Goal: Book appointment/travel/reservation

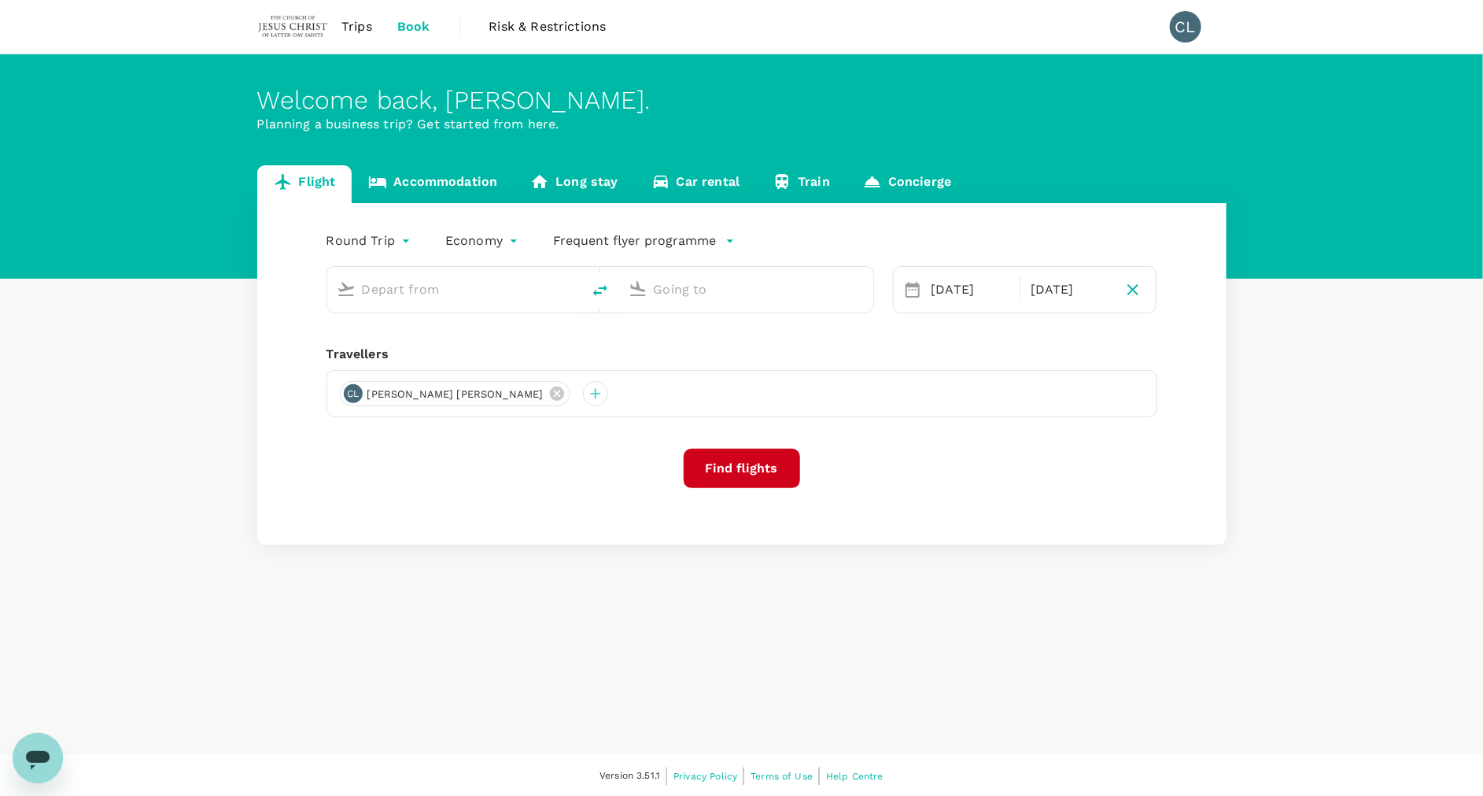
type input "Kuala Lumpur Intl ([GEOGRAPHIC_DATA])"
type input "Phnom Penh Intl (PNH)"
type input "Kuala Lumpur Intl ([GEOGRAPHIC_DATA])"
type input "Phnom Penh Intl (PNH)"
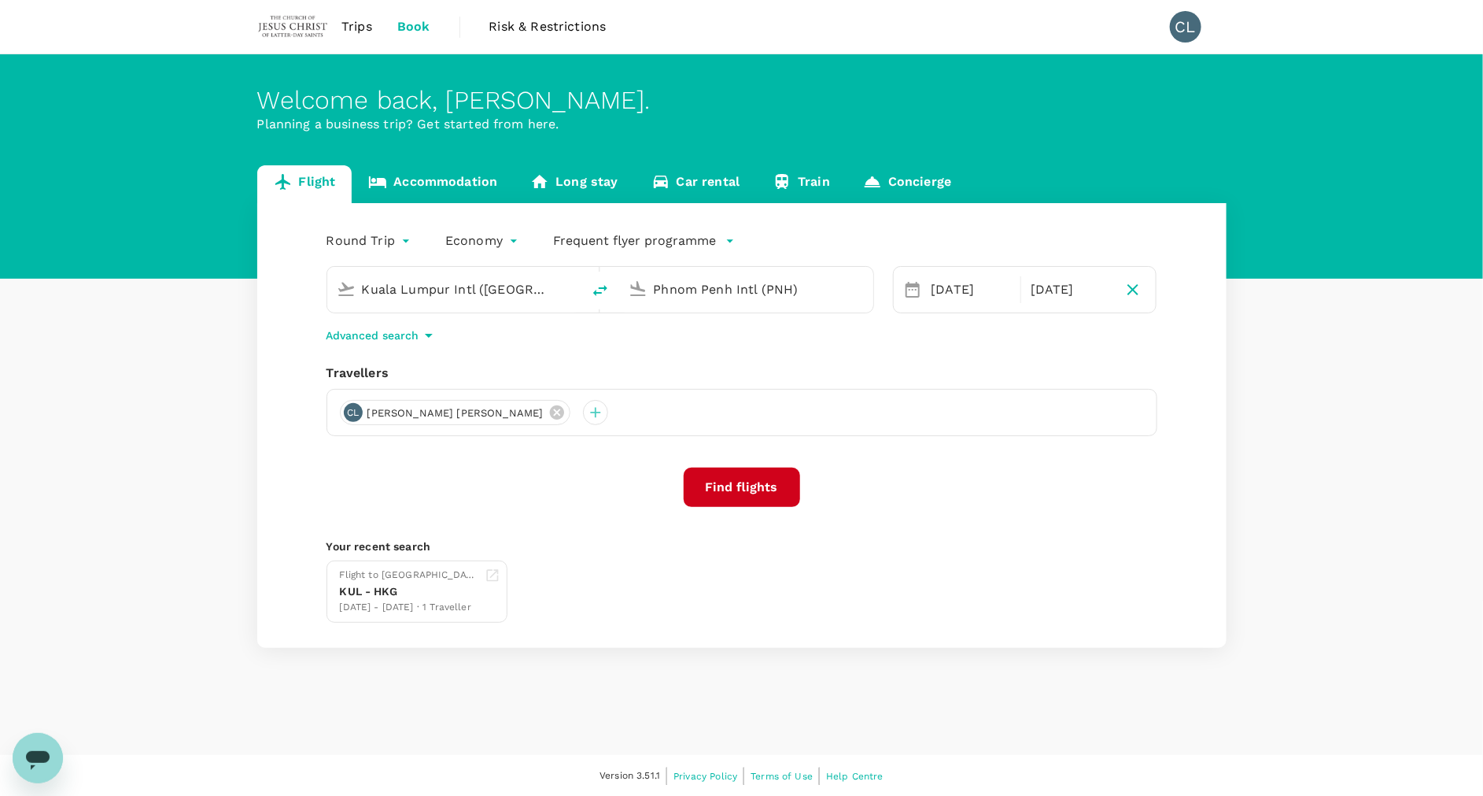
click at [365, 24] on span "Trips" at bounding box center [357, 26] width 31 height 19
